Goal: Task Accomplishment & Management: Use online tool/utility

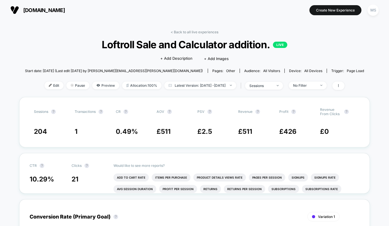
click at [38, 10] on span "[DOMAIN_NAME]" at bounding box center [44, 10] width 42 height 6
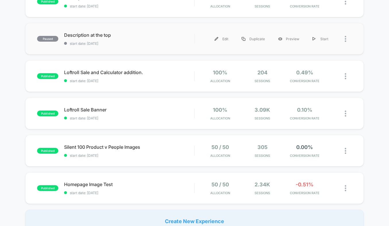
scroll to position [82, 0]
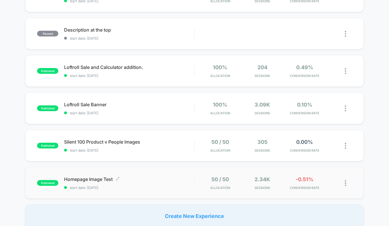
click at [174, 184] on div "Homepage Image Test Click to edit experience details Click to edit experience d…" at bounding box center [129, 182] width 130 height 13
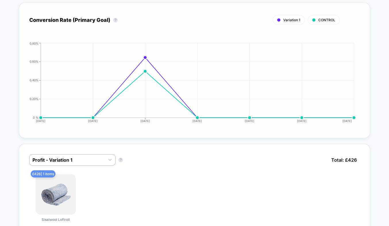
scroll to position [361, 0]
